Goal: Information Seeking & Learning: Check status

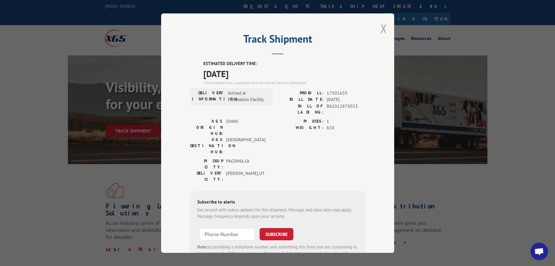
click at [381, 27] on button "Close modal" at bounding box center [384, 28] width 6 height 15
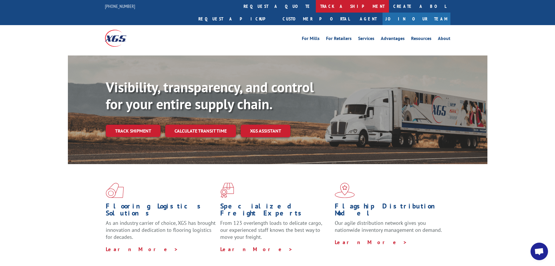
click at [316, 8] on link "track a shipment" at bounding box center [352, 6] width 73 height 13
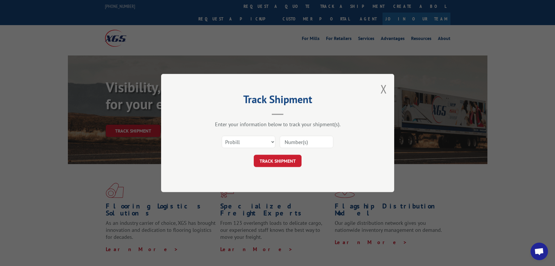
click at [293, 139] on input at bounding box center [307, 142] width 54 height 12
paste input "17501635"
type input "17501635"
click at [283, 163] on button "TRACK SHIPMENT" at bounding box center [278, 161] width 48 height 12
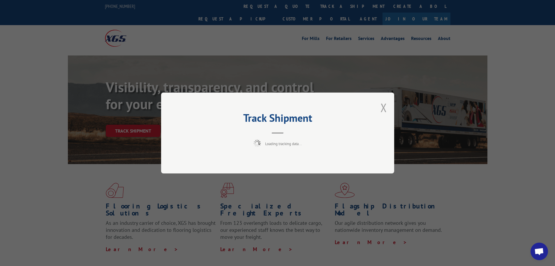
click at [384, 106] on button "Close modal" at bounding box center [384, 107] width 6 height 15
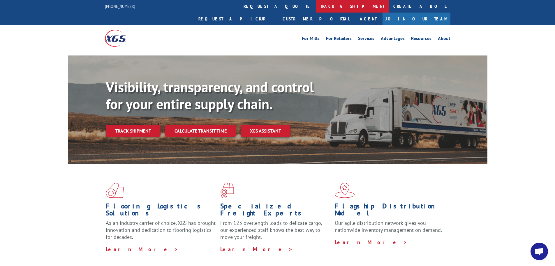
click at [316, 10] on link "track a shipment" at bounding box center [352, 6] width 73 height 13
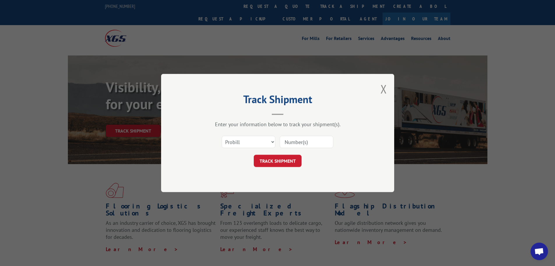
click at [308, 143] on input at bounding box center [307, 142] width 54 height 12
paste input "17501635"
type input "17501635"
click at [283, 156] on button "TRACK SHIPMENT" at bounding box center [278, 161] width 48 height 12
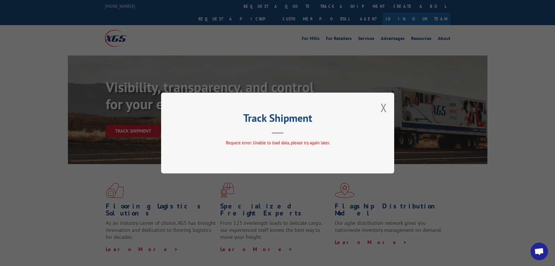
click at [380, 107] on div "Track Shipment Request error: Unable to load data, please try again later." at bounding box center [277, 132] width 233 height 81
click at [385, 106] on button "Close modal" at bounding box center [384, 107] width 6 height 15
